Goal: Navigation & Orientation: Find specific page/section

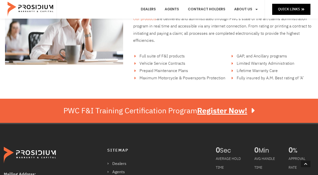
scroll to position [910, 0]
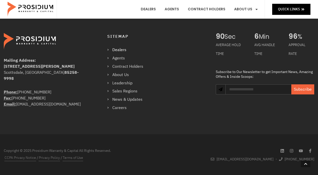
click at [117, 49] on link "Dealers" at bounding box center [127, 49] width 41 height 7
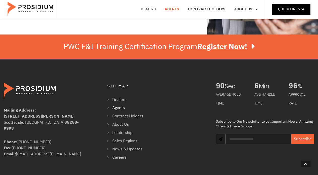
scroll to position [222, 0]
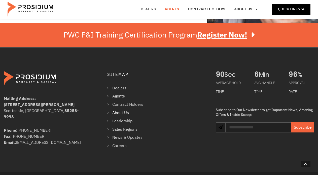
click at [126, 109] on link "About Us" at bounding box center [127, 112] width 41 height 7
